Goal: Task Accomplishment & Management: Use online tool/utility

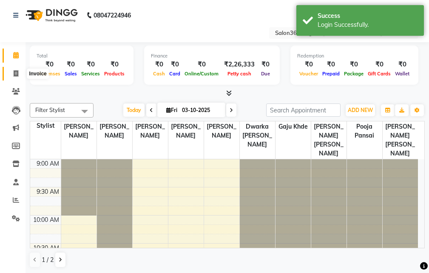
click at [19, 77] on span at bounding box center [16, 74] width 15 height 10
select select "service"
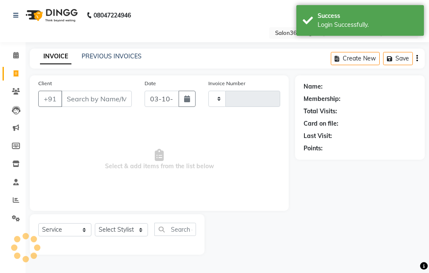
type input "2717"
select select "5215"
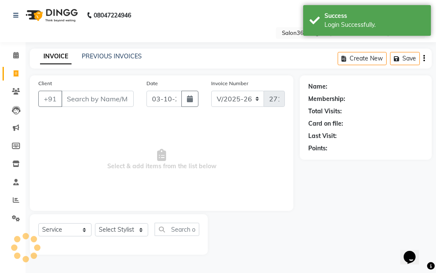
click at [106, 60] on div "PREVIOUS INVOICES" at bounding box center [112, 56] width 60 height 9
click at [107, 55] on link "PREVIOUS INVOICES" at bounding box center [112, 56] width 60 height 8
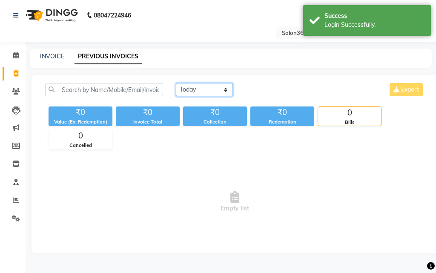
click at [216, 89] on select "[DATE] [DATE] Custom Range" at bounding box center [204, 89] width 57 height 13
select select "range"
click at [176, 83] on select "[DATE] [DATE] Custom Range" at bounding box center [204, 89] width 57 height 13
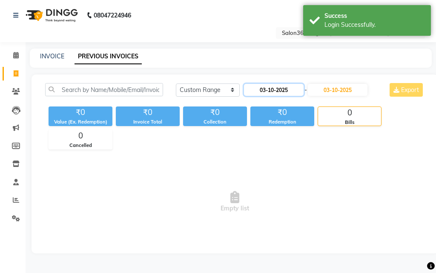
click at [258, 86] on input "03-10-2025" at bounding box center [274, 90] width 60 height 12
select select "10"
select select "2025"
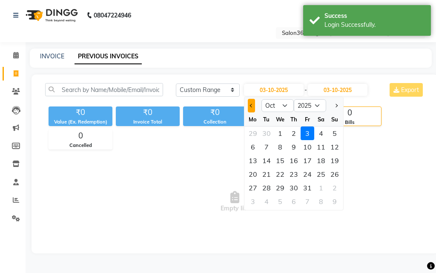
drag, startPoint x: 257, startPoint y: 107, endPoint x: 249, endPoint y: 107, distance: 8.9
click at [257, 107] on div at bounding box center [252, 106] width 17 height 14
click at [249, 107] on button "Previous month" at bounding box center [251, 106] width 7 height 14
select select "9"
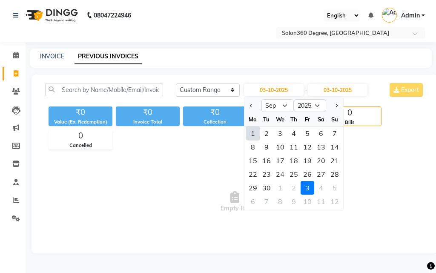
drag, startPoint x: 270, startPoint y: 174, endPoint x: 265, endPoint y: 169, distance: 7.5
click at [270, 173] on div "23" at bounding box center [267, 174] width 14 height 14
type input "[DATE]"
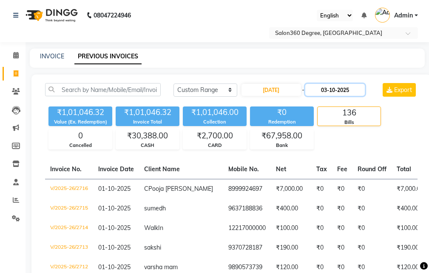
click at [329, 89] on input "03-10-2025" at bounding box center [336, 90] width 60 height 12
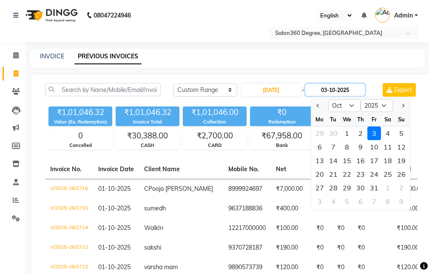
click at [341, 90] on input "03-10-2025" at bounding box center [336, 90] width 60 height 12
click at [314, 92] on input "03-10-2025" at bounding box center [336, 90] width 60 height 12
click at [317, 109] on button "Previous month" at bounding box center [318, 106] width 7 height 14
select select "9"
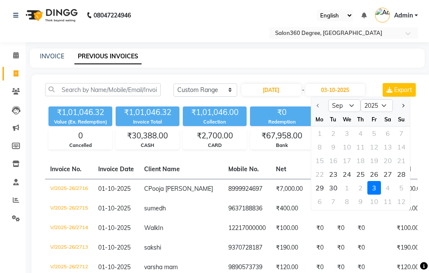
click at [337, 174] on div "23" at bounding box center [334, 174] width 14 height 14
type input "[DATE]"
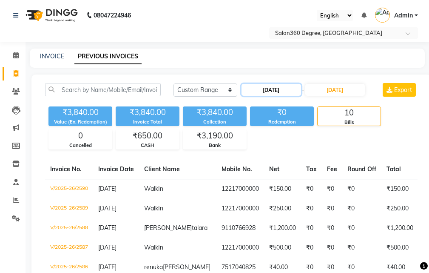
click at [271, 89] on input "[DATE]" at bounding box center [272, 90] width 60 height 12
select select "9"
select select "2025"
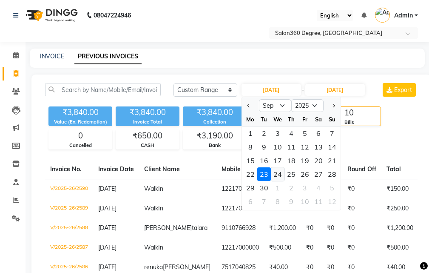
drag, startPoint x: 275, startPoint y: 176, endPoint x: 293, endPoint y: 144, distance: 36.6
click at [275, 175] on div "24" at bounding box center [278, 174] width 14 height 14
type input "[DATE]"
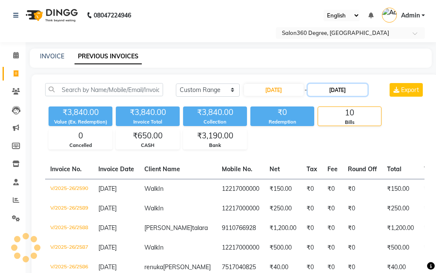
click at [331, 86] on input "[DATE]" at bounding box center [338, 90] width 60 height 12
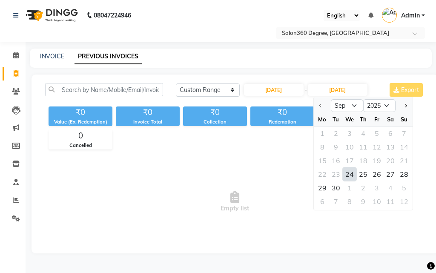
click at [355, 174] on div "24" at bounding box center [350, 174] width 14 height 14
type input "[DATE]"
